Goal: Task Accomplishment & Management: Use online tool/utility

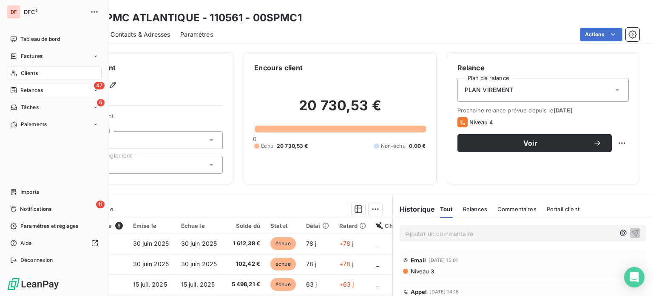
click at [60, 88] on div "47 Relances" at bounding box center [54, 90] width 95 height 14
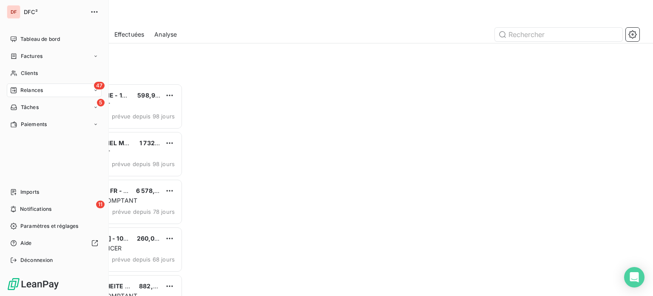
scroll to position [206, 135]
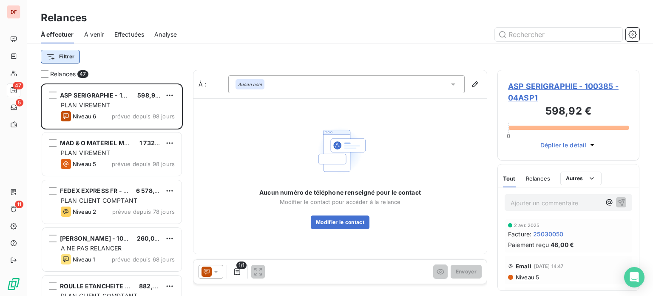
click at [77, 63] on html "DF 47 5 11 Relances À effectuer À venir Effectuées Analyse Filtrer Relances 47 …" at bounding box center [326, 148] width 653 height 296
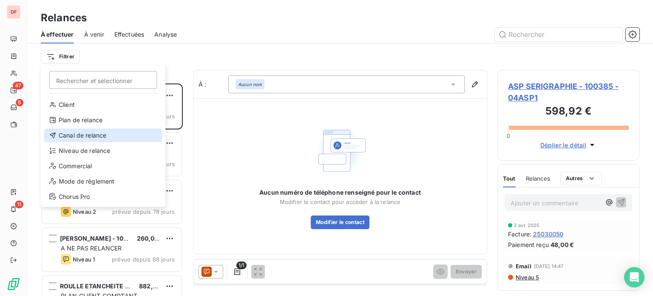
click at [84, 136] on div "Canal de relance" at bounding box center [103, 135] width 118 height 14
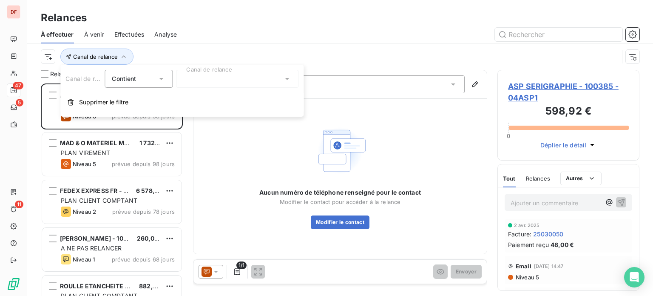
click at [211, 83] on div at bounding box center [237, 79] width 123 height 18
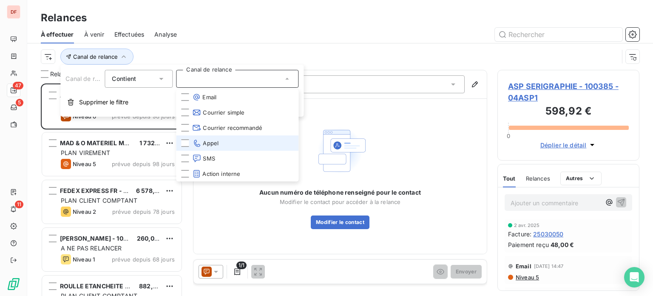
click at [208, 142] on span "Appel" at bounding box center [205, 143] width 26 height 9
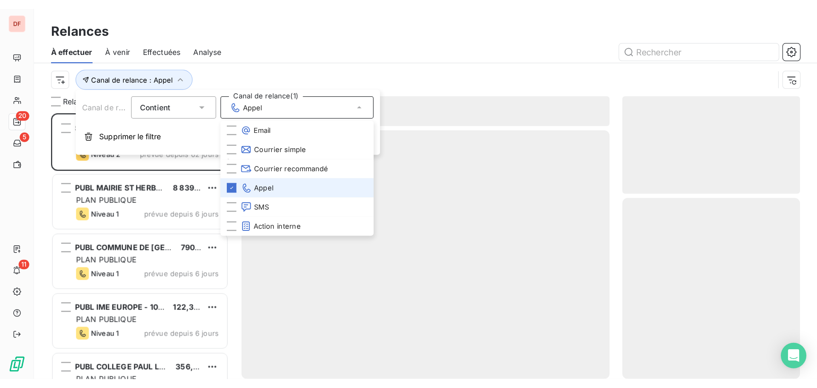
scroll to position [206, 135]
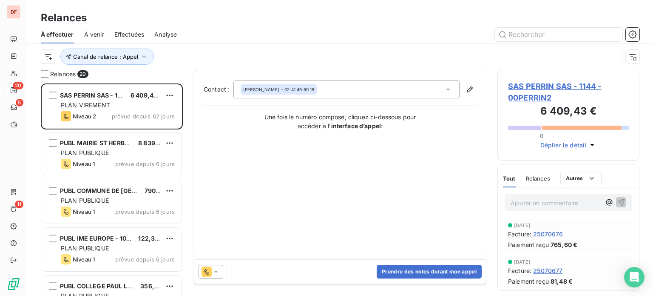
click at [360, 42] on div "À effectuer À venir Effectuées Analyse" at bounding box center [340, 35] width 626 height 18
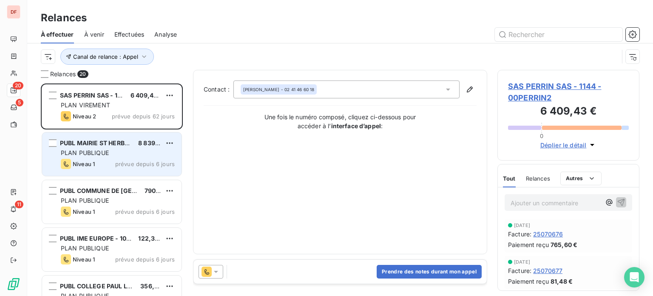
click at [95, 159] on div "Niveau 1 prévue depuis 6 jours" at bounding box center [118, 164] width 114 height 10
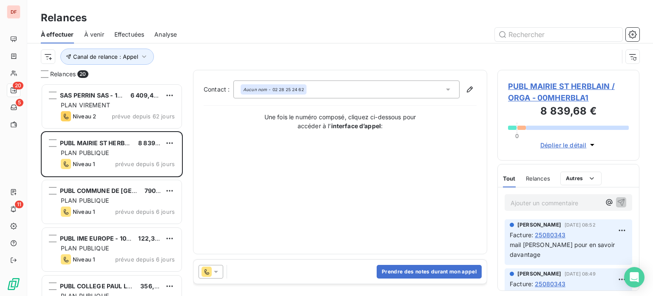
click at [566, 95] on span "PUBL MAIRIE ST HERBLAIN / ORGA - 00MHERBLA1" at bounding box center [568, 91] width 121 height 23
